Goal: Information Seeking & Learning: Learn about a topic

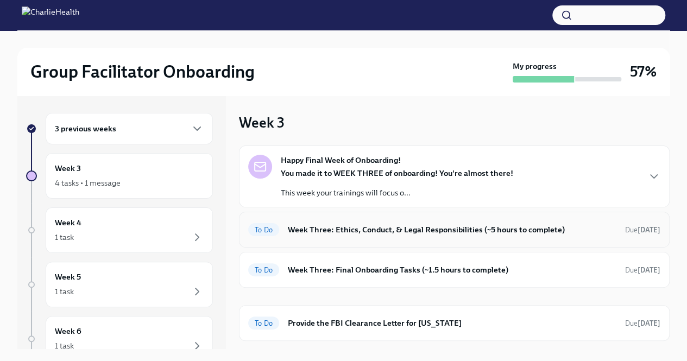
click at [388, 234] on h6 "Week Three: Ethics, Conduct, & Legal Responsibilities (~5 hours to complete)" at bounding box center [452, 230] width 329 height 12
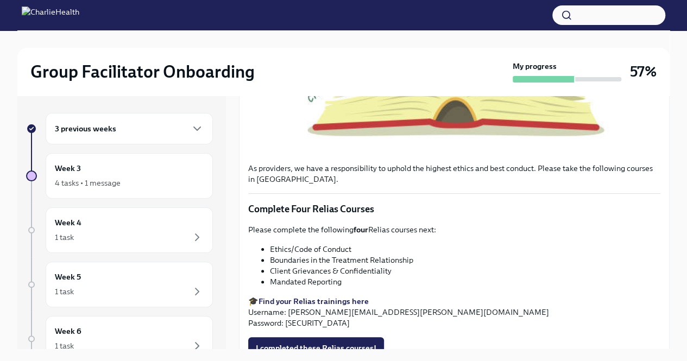
scroll to position [393, 0]
click at [310, 296] on p "🎓 Find your Relias trainings here Username: aaliyah.mathis@charliehealth.com Pa…" at bounding box center [454, 312] width 412 height 33
click at [336, 297] on strong "Find your Relias trainings here" at bounding box center [314, 302] width 110 height 10
